Goal: Task Accomplishment & Management: Manage account settings

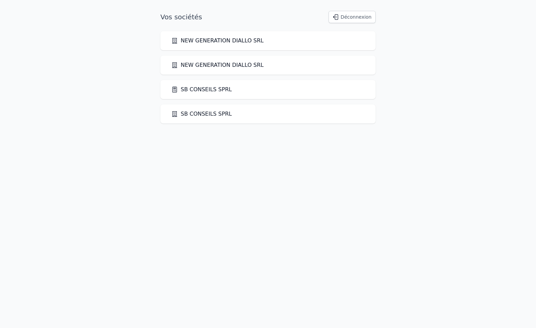
click at [206, 90] on link "SB CONSEILS SPRL" at bounding box center [201, 89] width 61 height 8
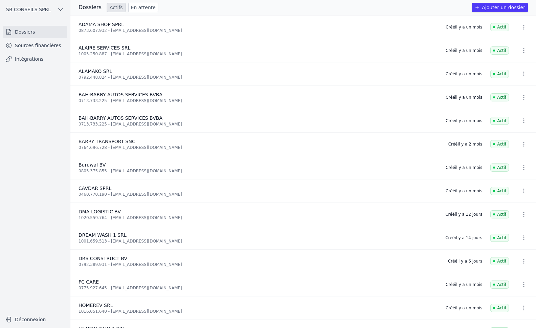
click at [28, 59] on link "Intégrations" at bounding box center [35, 59] width 65 height 12
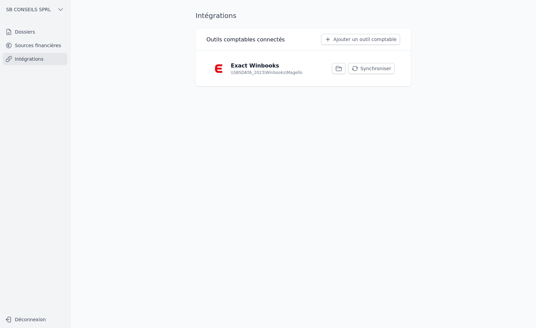
click at [383, 71] on button "Synchroniser" at bounding box center [372, 68] width 46 height 11
click at [379, 68] on button "Synchroniser" at bounding box center [372, 68] width 46 height 11
click at [374, 69] on button "Synchroniser" at bounding box center [372, 68] width 46 height 11
click at [381, 70] on button "Synchroniser" at bounding box center [372, 68] width 46 height 11
click at [367, 68] on button "Synchroniser" at bounding box center [372, 68] width 46 height 11
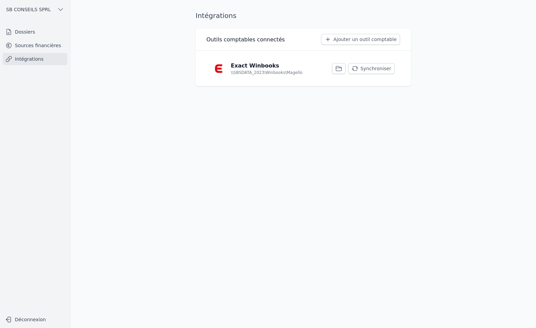
click at [383, 69] on button "Synchroniser" at bounding box center [372, 68] width 46 height 11
click at [19, 45] on link "Sources financières" at bounding box center [35, 45] width 65 height 12
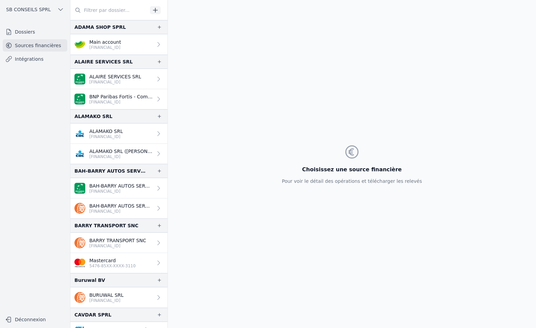
click at [127, 154] on p "[FINANCIAL_ID]" at bounding box center [120, 156] width 63 height 5
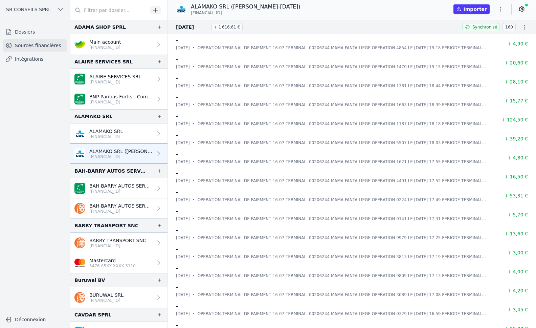
click at [130, 133] on link "ALAMAKO SRL [FINANCIAL_ID]" at bounding box center [118, 133] width 97 height 20
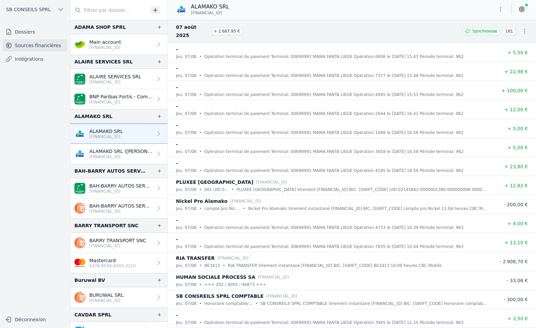
scroll to position [1287, 0]
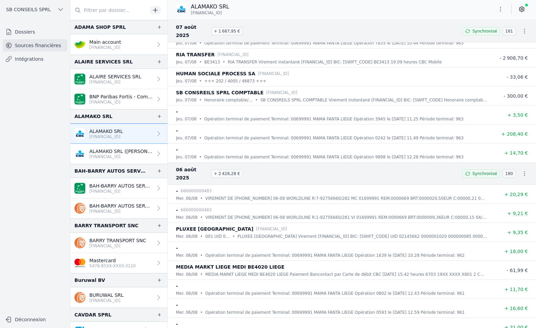
click at [41, 60] on link "Intégrations" at bounding box center [35, 59] width 65 height 12
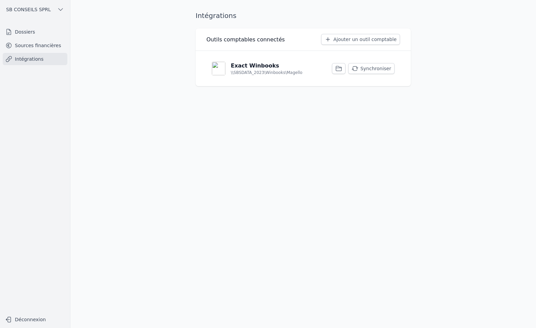
click at [377, 70] on button "Synchroniser" at bounding box center [372, 68] width 46 height 11
click at [371, 69] on button "Synchroniser" at bounding box center [372, 68] width 46 height 11
click at [380, 67] on button "Synchroniser" at bounding box center [372, 68] width 46 height 11
click at [37, 47] on link "Sources financières" at bounding box center [35, 45] width 65 height 12
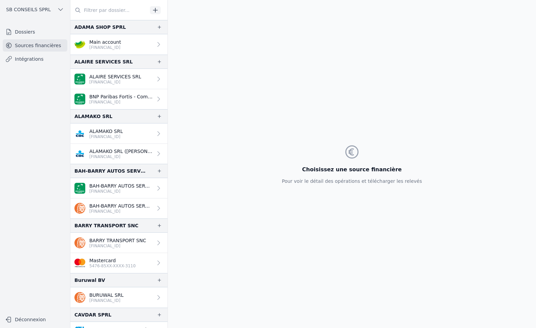
click at [155, 300] on icon at bounding box center [158, 297] width 7 height 7
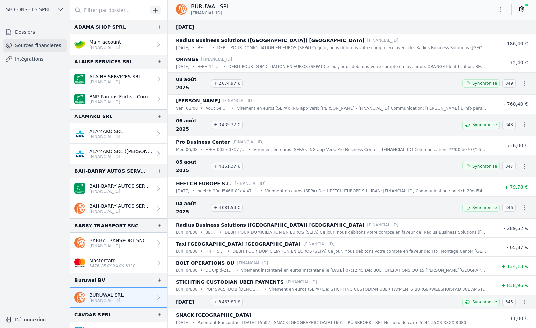
click at [521, 12] on icon at bounding box center [522, 9] width 7 height 7
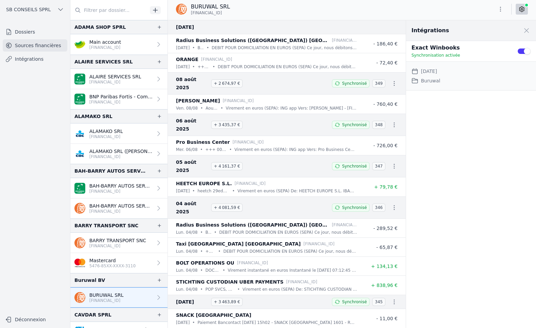
scroll to position [1, 0]
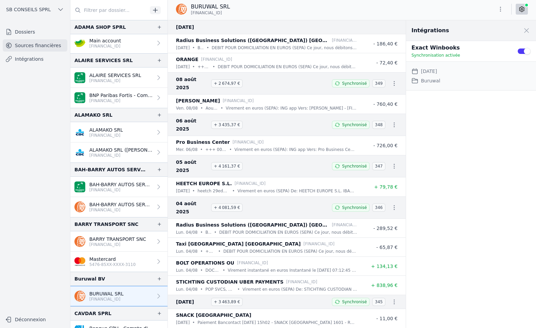
click at [433, 80] on dd "Buruwal" at bounding box center [430, 81] width 19 height 8
copy dd "Buruwal"
click at [523, 51] on button "Use setting" at bounding box center [525, 51] width 14 height 7
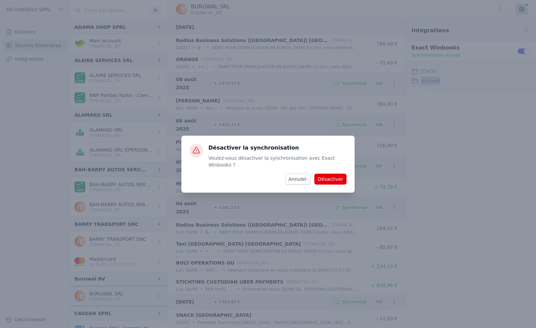
click at [339, 176] on button "Désactiver" at bounding box center [331, 178] width 32 height 11
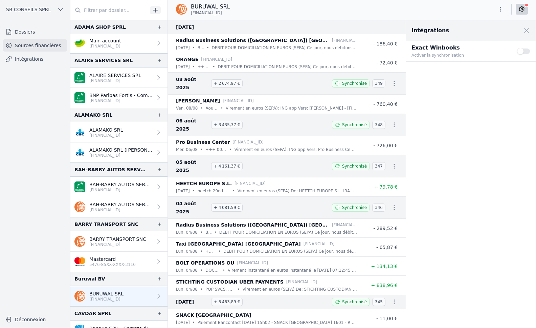
click at [524, 50] on button "Use setting" at bounding box center [525, 51] width 14 height 7
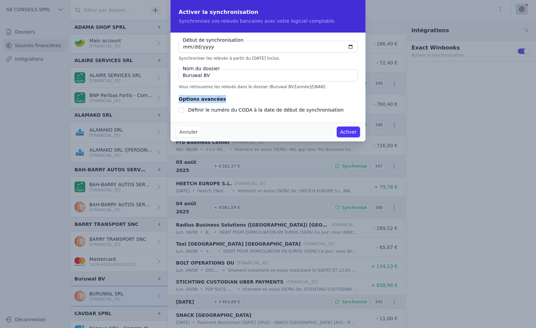
drag, startPoint x: 179, startPoint y: 98, endPoint x: 227, endPoint y: 101, distance: 48.5
click at [227, 101] on fieldset "Options avancées Définir le numéro du CODA à la date de début de synchronisation" at bounding box center [268, 104] width 179 height 19
click at [182, 108] on input "Définir le numéro du CODA à la date de début de synchronisation" at bounding box center [181, 109] width 5 height 5
checkbox input "true"
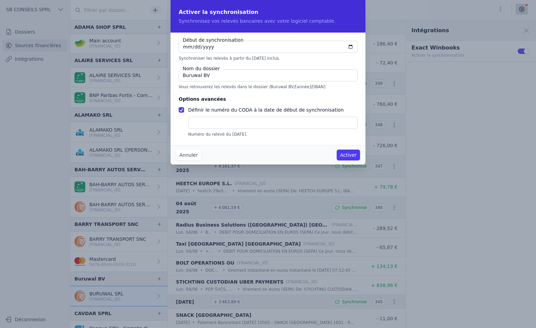
click at [212, 47] on input "[DATE]" at bounding box center [268, 47] width 179 height 12
click at [233, 120] on input "text" at bounding box center [273, 123] width 170 height 12
type input "120"
click at [350, 46] on input "[DATE]" at bounding box center [268, 47] width 179 height 12
type input "[DATE]"
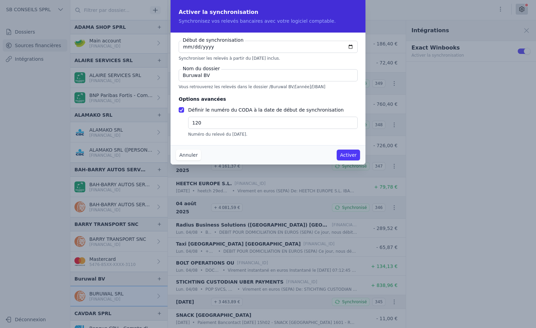
click at [231, 121] on input "120" at bounding box center [273, 123] width 170 height 12
drag, startPoint x: 238, startPoint y: 123, endPoint x: 170, endPoint y: 115, distance: 68.4
click at [170, 115] on div "Activer la synchronisation Synchronisez vos relevés bancaires avec votre logici…" at bounding box center [268, 164] width 536 height 328
type input "12"
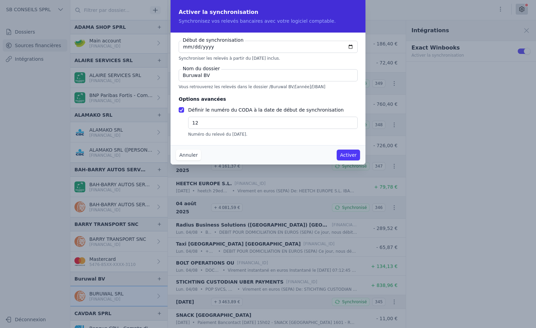
click at [189, 152] on button "Annuler" at bounding box center [188, 154] width 25 height 11
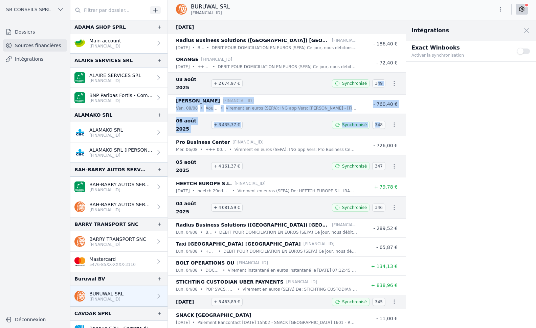
drag, startPoint x: 377, startPoint y: 80, endPoint x: 379, endPoint y: 111, distance: 31.6
click at [379, 111] on nav "[DATE] Radius Business Solutions ([GEOGRAPHIC_DATA]) NV [FINANCIAL_ID] [DATE] •…" at bounding box center [287, 174] width 238 height 308
click at [379, 121] on span "348" at bounding box center [379, 125] width 13 height 8
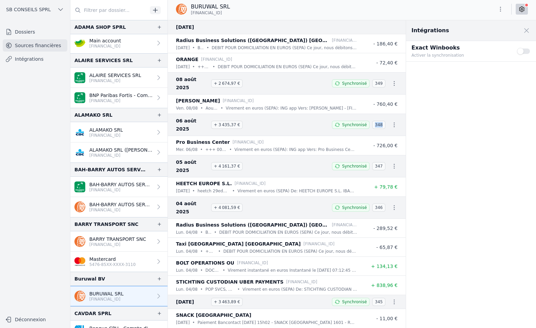
click at [379, 121] on span "348" at bounding box center [379, 125] width 13 height 8
click at [375, 162] on span "347" at bounding box center [379, 166] width 13 height 8
click at [527, 52] on button "Use setting" at bounding box center [525, 51] width 14 height 7
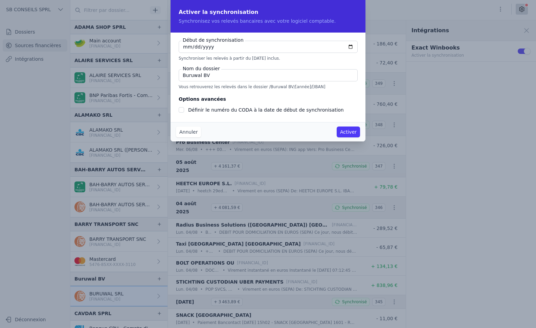
click at [221, 110] on label "Définir le numéro du CODA à la date de début de synchronisation" at bounding box center [266, 109] width 156 height 5
click at [184, 110] on input "Définir le numéro du CODA à la date de début de synchronisation" at bounding box center [181, 109] width 5 height 5
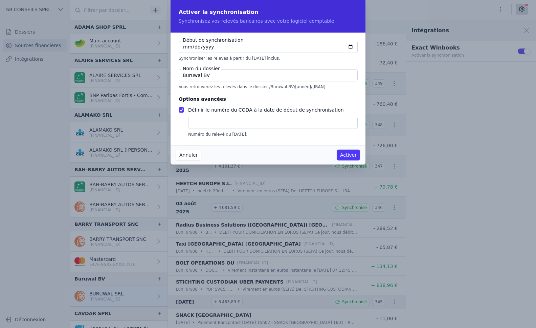
click at [210, 122] on input "text" at bounding box center [273, 123] width 170 height 12
click at [202, 109] on label "Définir le numéro du CODA à la date de début de synchronisation" at bounding box center [266, 109] width 156 height 5
click at [184, 109] on input "Définir le numéro du CODA à la date de début de synchronisation" at bounding box center [181, 109] width 5 height 5
checkbox input "false"
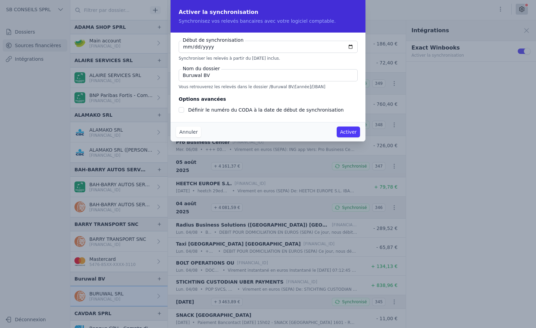
click at [354, 133] on button "Activer" at bounding box center [348, 131] width 23 height 11
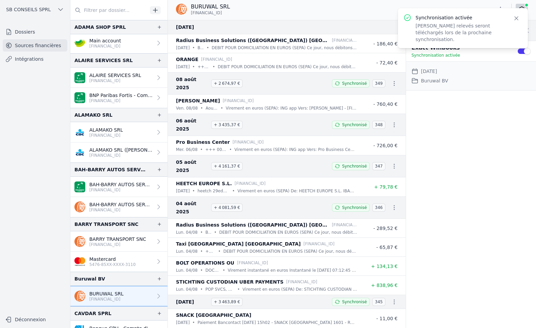
click at [522, 50] on button "Use setting" at bounding box center [525, 51] width 14 height 7
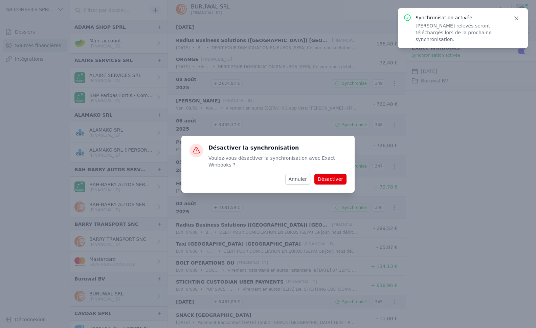
click at [336, 176] on button "Désactiver" at bounding box center [331, 178] width 32 height 11
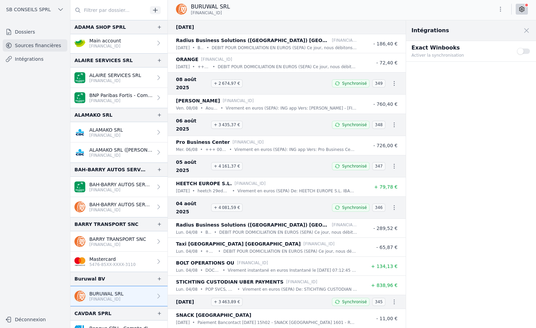
click at [523, 52] on button "Use setting" at bounding box center [525, 51] width 14 height 7
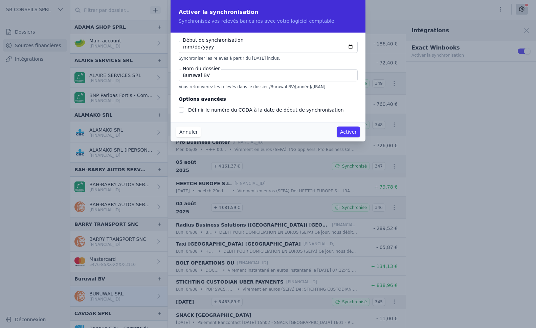
click at [227, 75] on input "Buruwal BV" at bounding box center [268, 75] width 179 height 12
type input "Buruwal B"
checkbox input "false"
type input "Buruwal"
click at [346, 131] on button "Activer" at bounding box center [348, 131] width 23 height 11
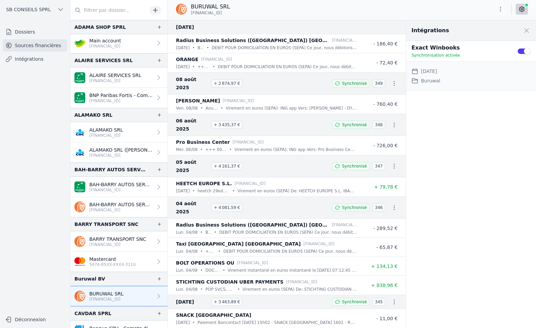
drag, startPoint x: 191, startPoint y: 12, endPoint x: 233, endPoint y: 12, distance: 42.3
click at [233, 12] on div "BURUWAL SRL [FINANCIAL_ID]" at bounding box center [206, 9] width 60 height 13
